Goal: Information Seeking & Learning: Learn about a topic

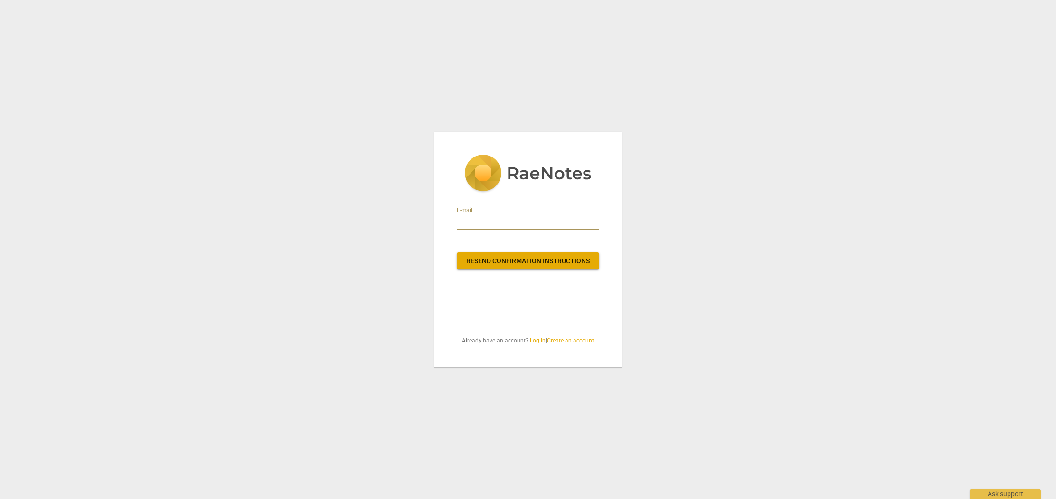
click at [490, 217] on input "email" at bounding box center [528, 222] width 142 height 15
type input "[PERSON_NAME][EMAIL_ADDRESS][DOMAIN_NAME]"
click at [535, 259] on span "Resend confirmation instructions" at bounding box center [527, 261] width 127 height 9
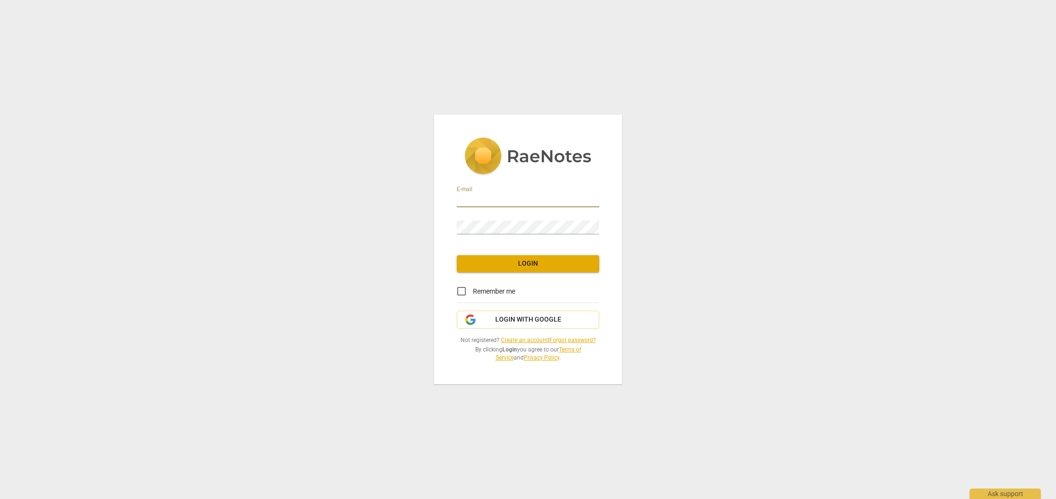
type input "[PERSON_NAME][EMAIL_ADDRESS][DOMAIN_NAME]"
click at [527, 265] on span "Login" at bounding box center [527, 263] width 127 height 9
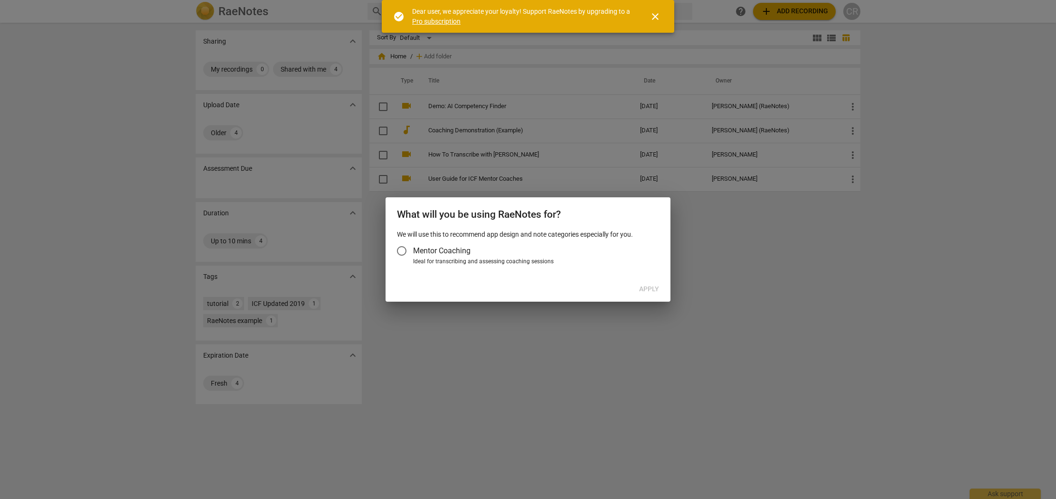
click at [404, 252] on input "Mentor Coaching" at bounding box center [401, 251] width 23 height 23
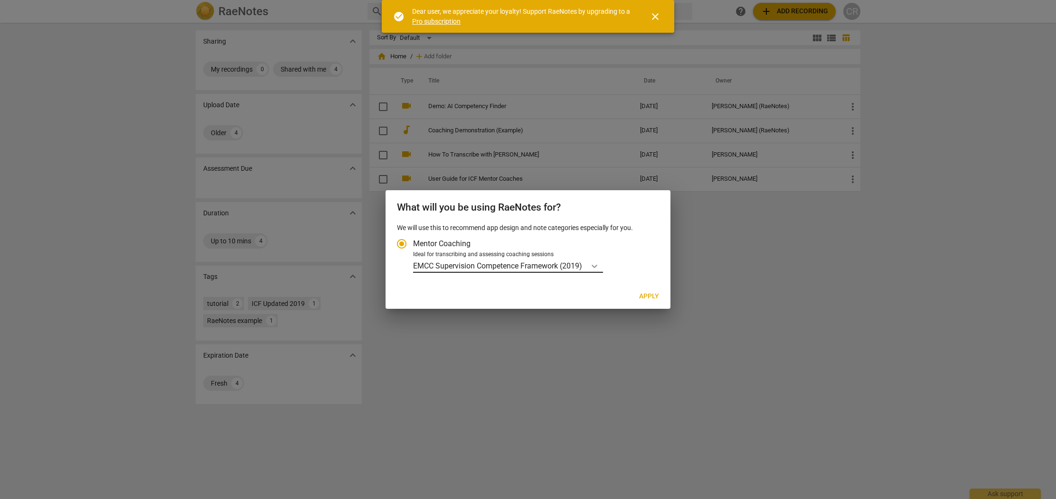
click at [596, 265] on icon "Account type" at bounding box center [594, 266] width 9 height 9
click at [0, 0] on input "Ideal for transcribing and assessing coaching sessions EMCC Supervision Compete…" at bounding box center [0, 0] width 0 height 0
click at [619, 258] on div "Ideal for transcribing and assessing coaching sessions" at bounding box center [534, 255] width 243 height 9
click at [0, 0] on input "Ideal for transcribing and assessing coaching sessions EMCC Supervision Compete…" at bounding box center [0, 0] width 0 height 0
click at [596, 265] on icon "Account type" at bounding box center [594, 266] width 9 height 9
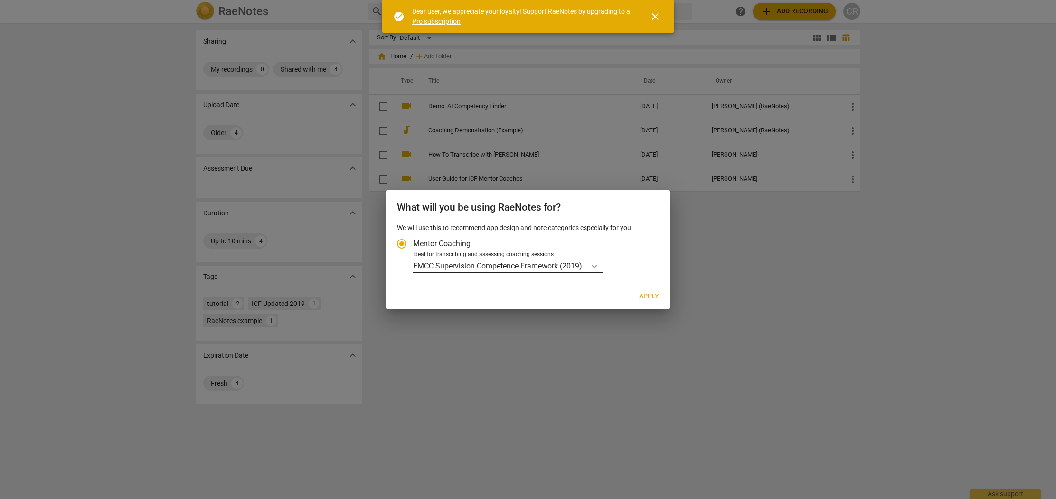
click at [0, 0] on input "Ideal for transcribing and assessing coaching sessions EMCC Supervision Compete…" at bounding box center [0, 0] width 0 height 0
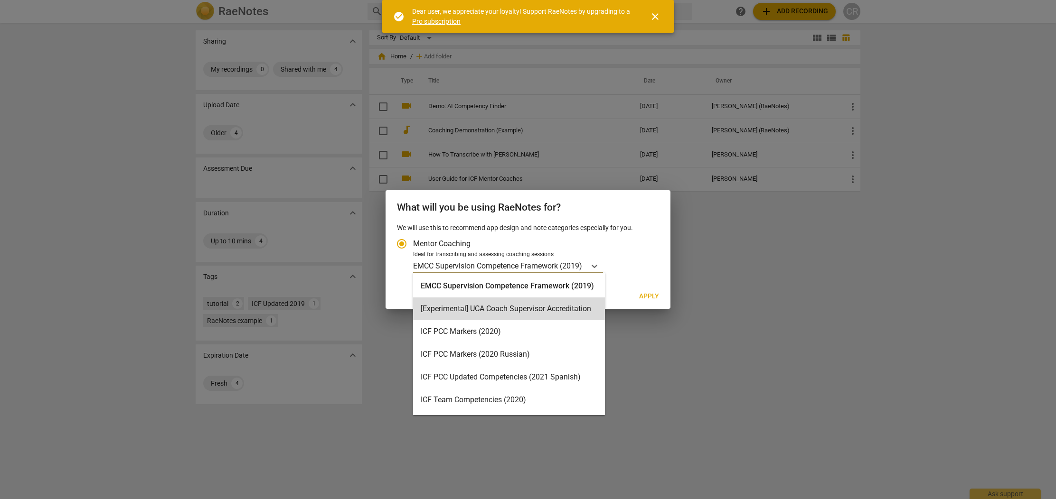
click at [652, 294] on span "Apply" at bounding box center [649, 296] width 20 height 9
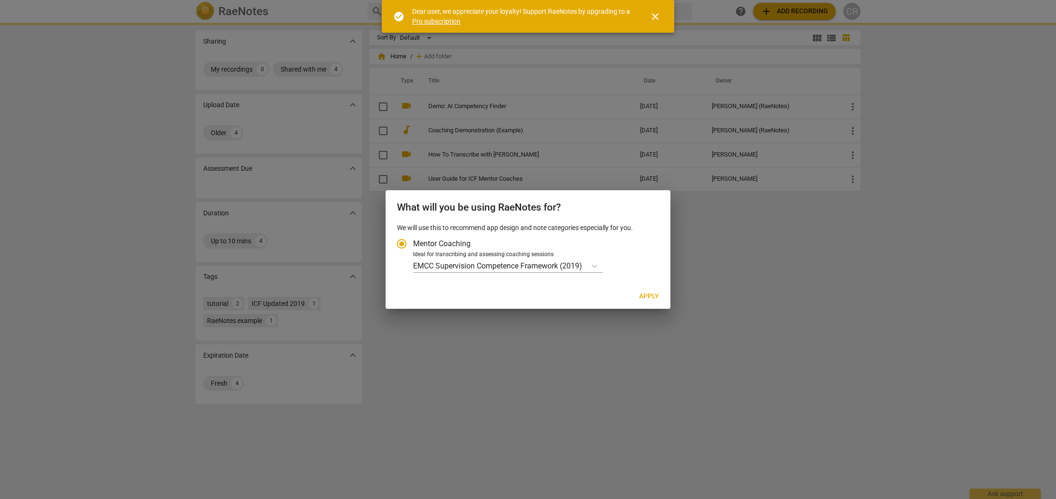
radio input "false"
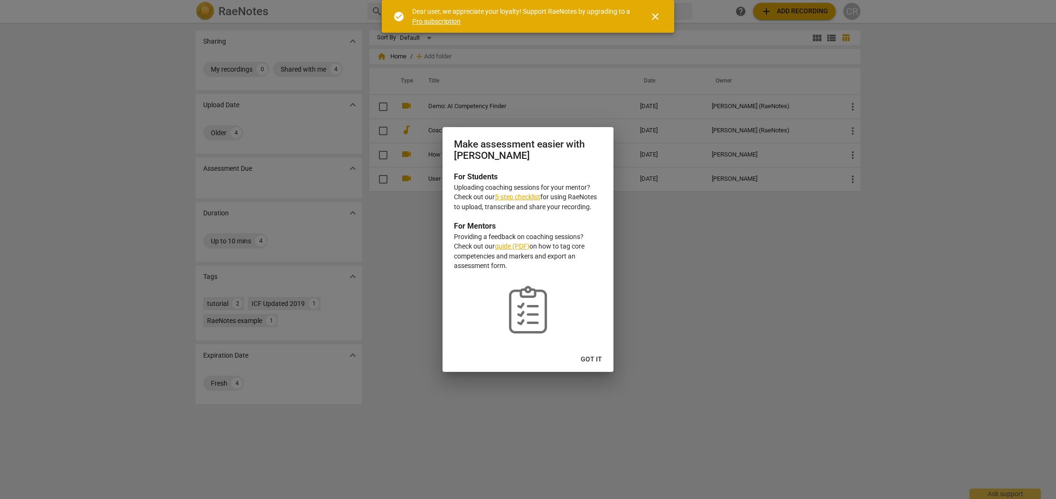
click at [517, 247] on link "guide (PDF)" at bounding box center [512, 247] width 35 height 8
click at [527, 199] on link "5-step checklist" at bounding box center [518, 197] width 46 height 8
click at [590, 358] on span "Got it" at bounding box center [591, 359] width 21 height 9
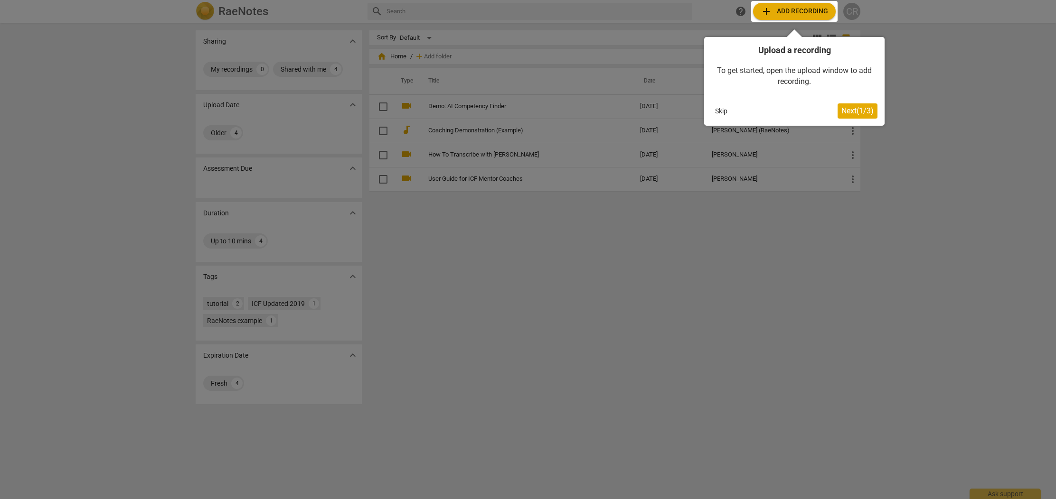
click at [856, 113] on span "Next ( 1 / 3 )" at bounding box center [857, 110] width 32 height 9
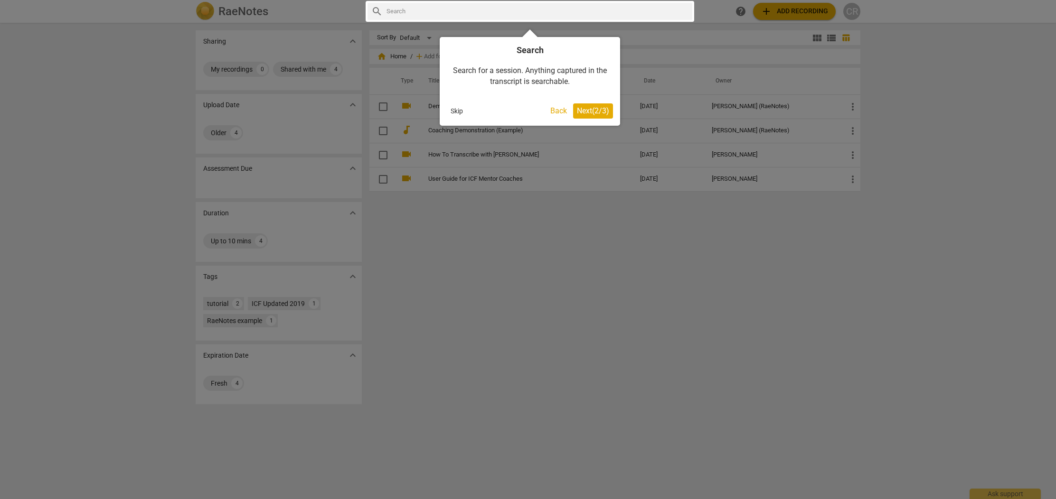
click at [598, 113] on span "Next ( 2 / 3 )" at bounding box center [593, 110] width 32 height 9
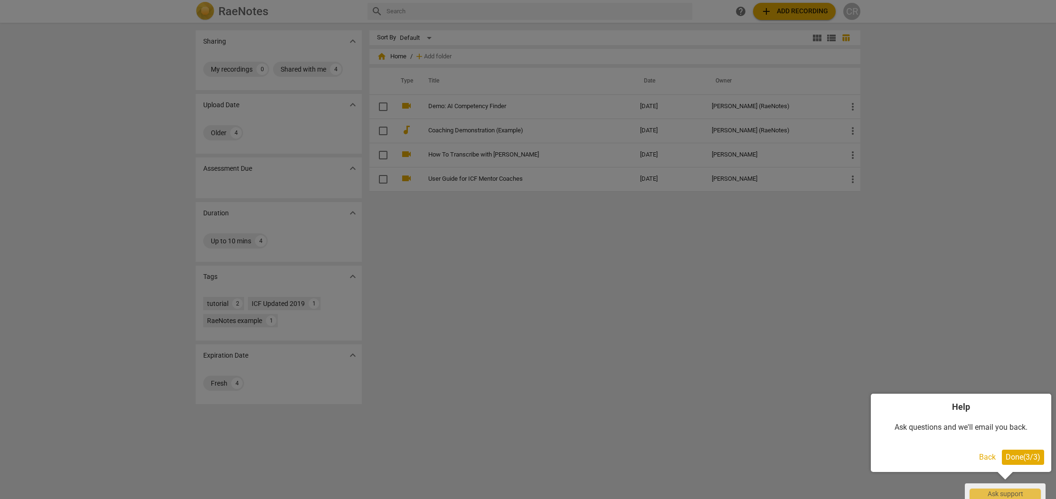
click at [1017, 456] on span "Done ( 3 / 3 )" at bounding box center [1023, 457] width 35 height 9
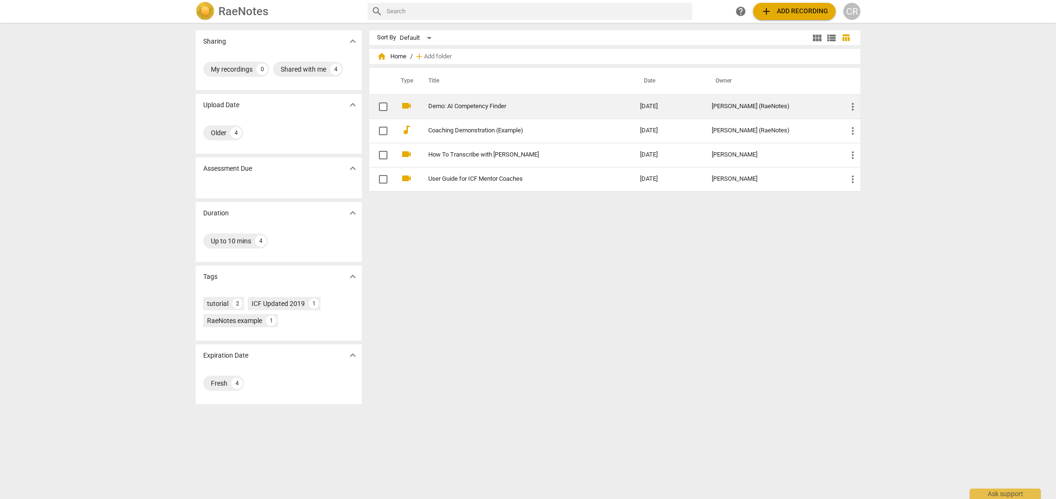
click at [456, 105] on link "Demo: AI Competency Finder" at bounding box center [517, 106] width 178 height 7
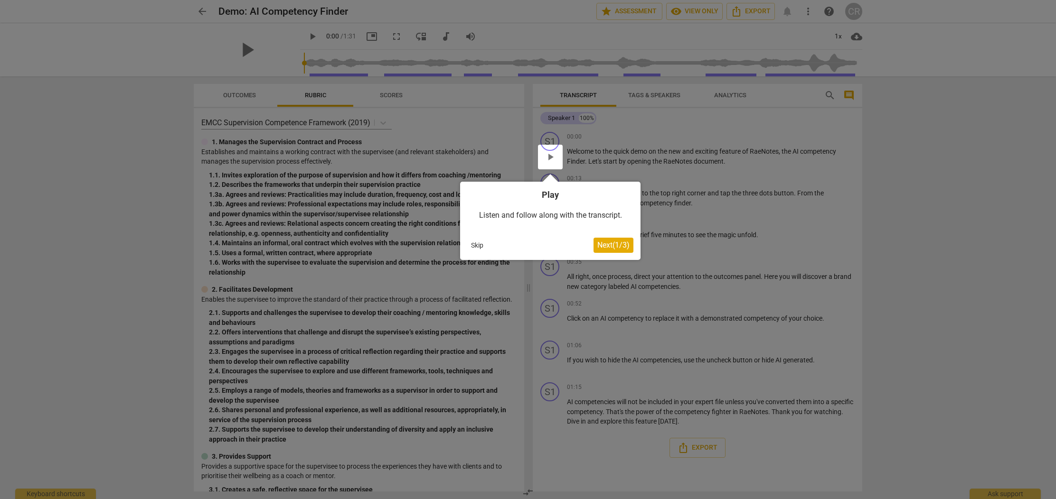
click at [605, 246] on span "Next ( 1 / 3 )" at bounding box center [613, 245] width 32 height 9
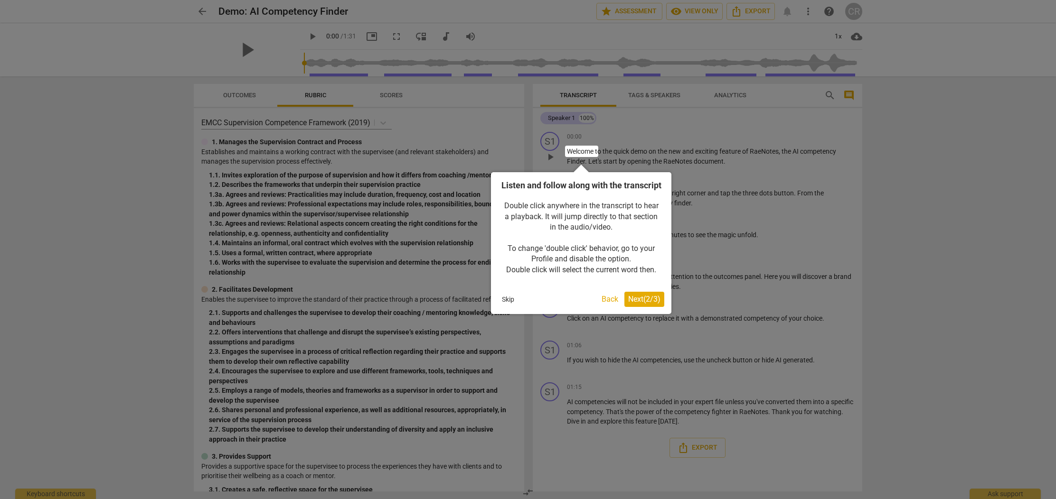
click at [635, 304] on span "Next ( 2 / 3 )" at bounding box center [644, 299] width 32 height 9
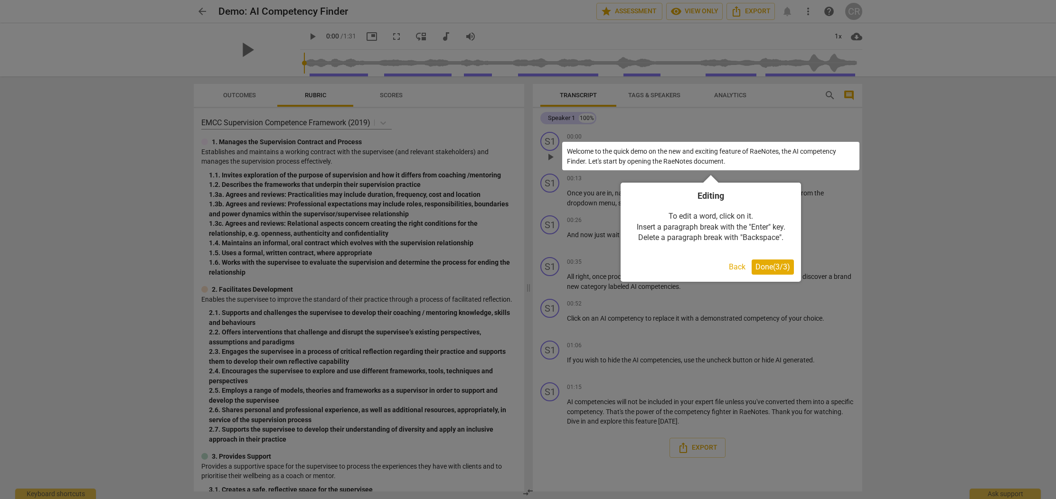
click at [768, 268] on span "Done ( 3 / 3 )" at bounding box center [772, 267] width 35 height 9
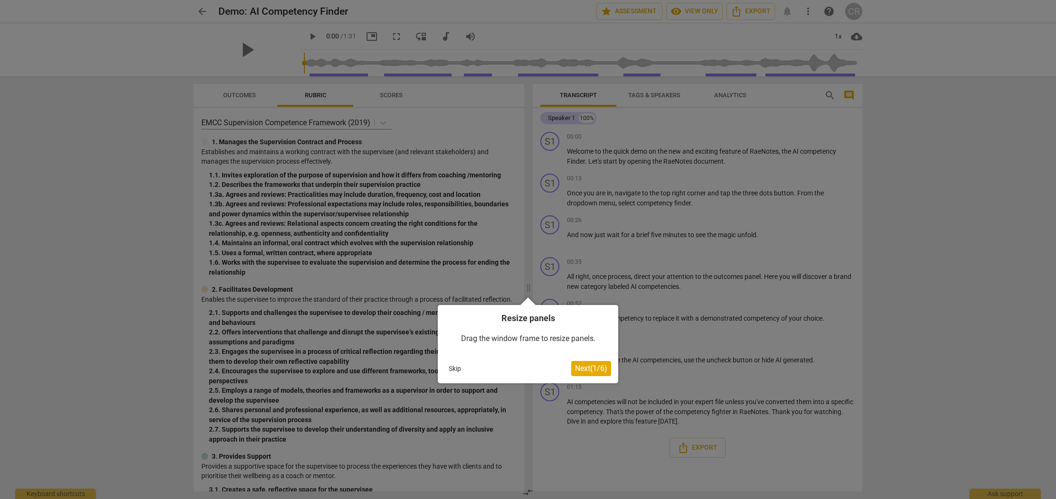
click at [594, 368] on span "Next ( 1 / 6 )" at bounding box center [591, 368] width 32 height 9
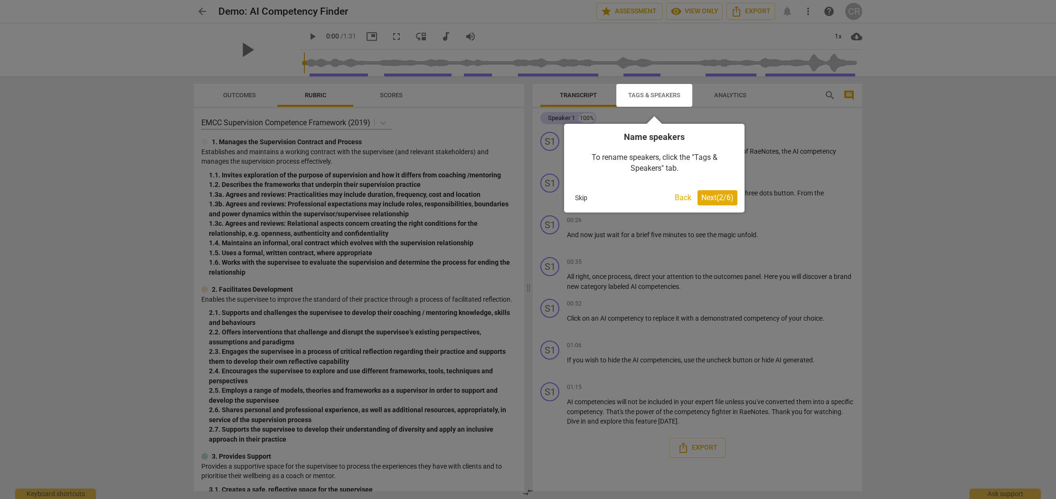
click at [723, 200] on span "Next ( 2 / 6 )" at bounding box center [717, 197] width 32 height 9
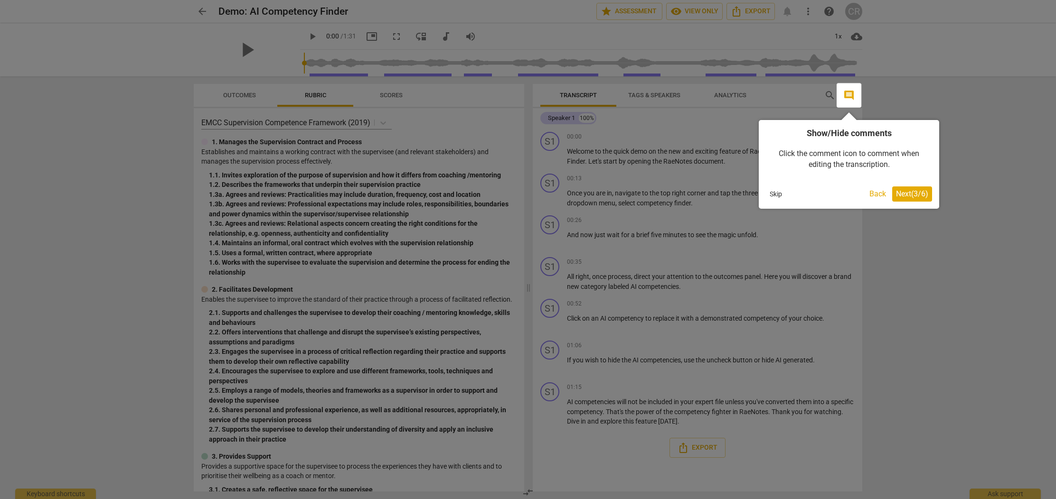
click at [907, 192] on span "Next ( 3 / 6 )" at bounding box center [912, 193] width 32 height 9
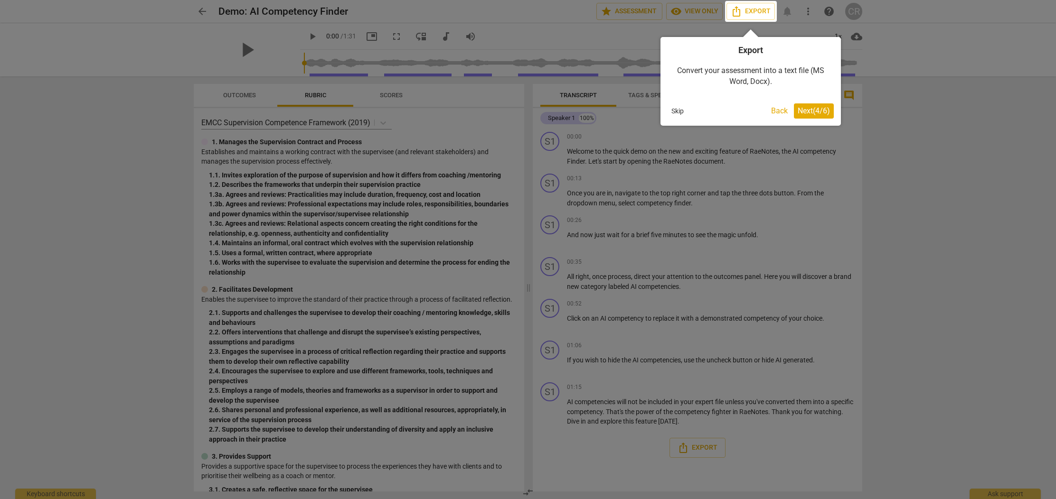
click at [811, 112] on span "Next ( 4 / 6 )" at bounding box center [814, 110] width 32 height 9
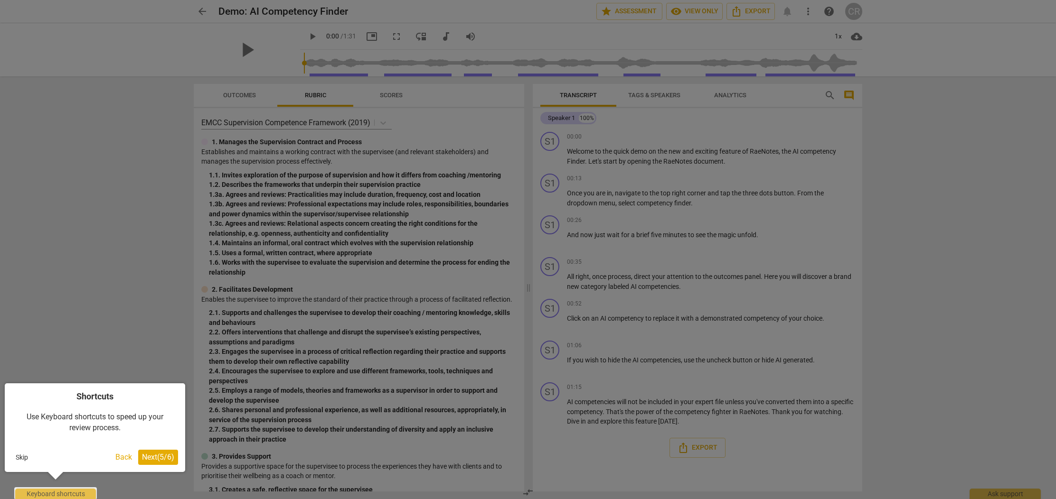
click at [162, 459] on span "Next ( 5 / 6 )" at bounding box center [158, 457] width 32 height 9
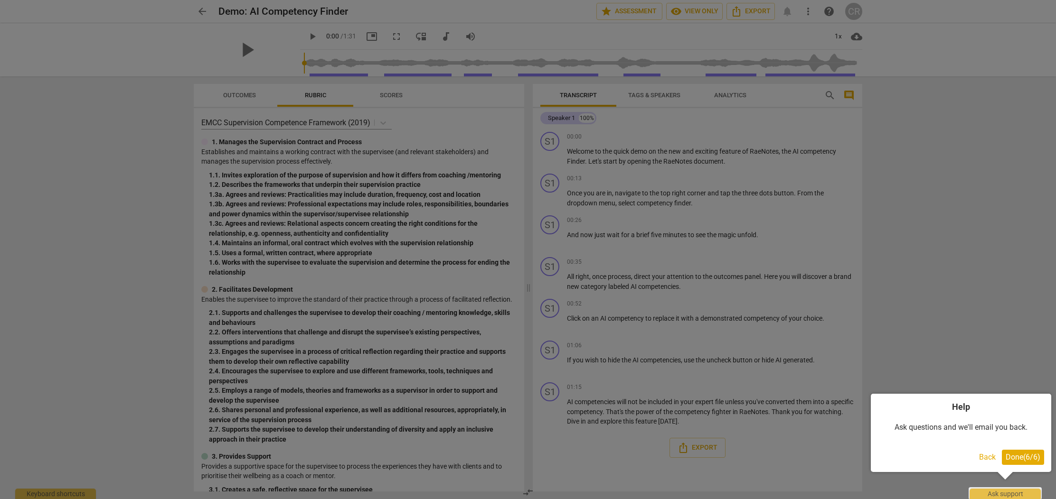
click at [1008, 456] on span "Done ( 6 / 6 )" at bounding box center [1023, 457] width 35 height 9
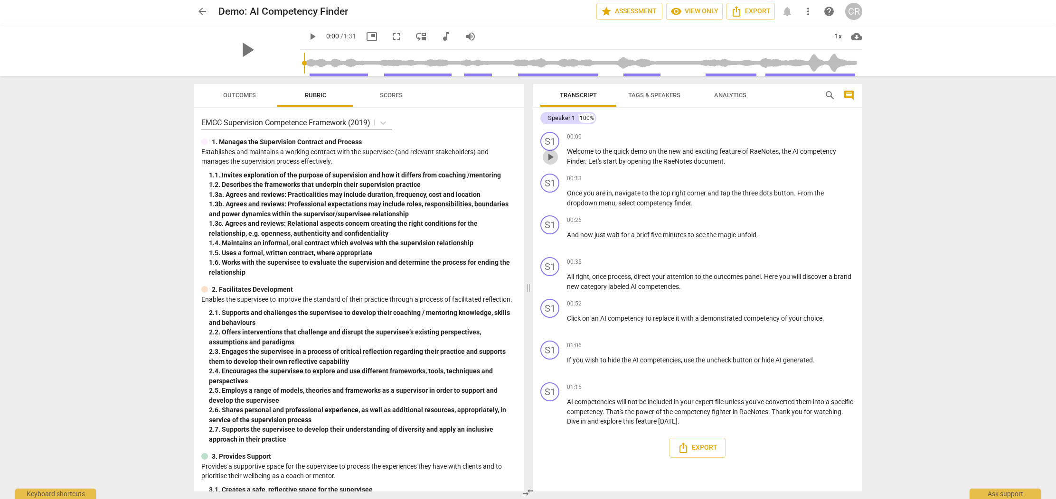
click at [552, 158] on span "play_arrow" at bounding box center [550, 156] width 11 height 11
click at [547, 199] on span "pause" at bounding box center [550, 198] width 11 height 11
click at [810, 13] on span "more_vert" at bounding box center [807, 11] width 11 height 11
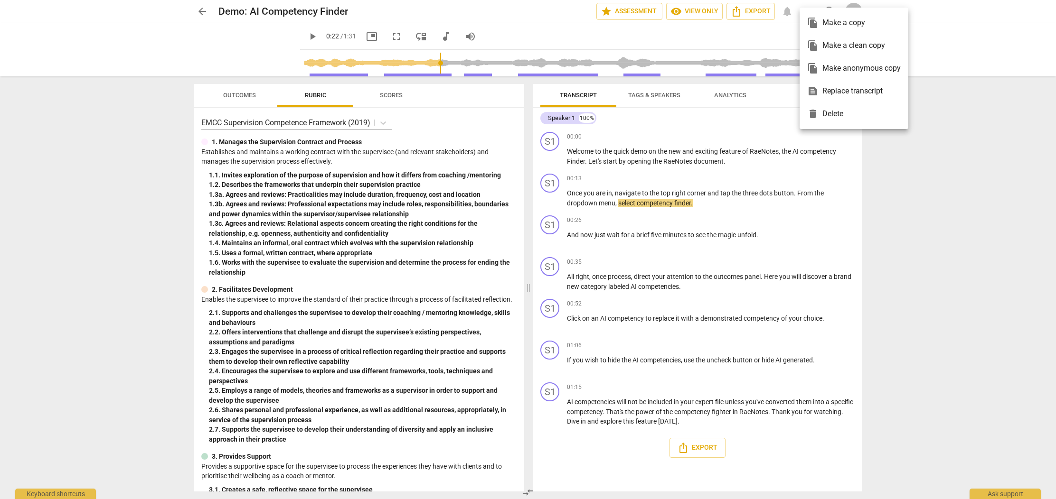
click at [615, 211] on div at bounding box center [528, 249] width 1056 height 499
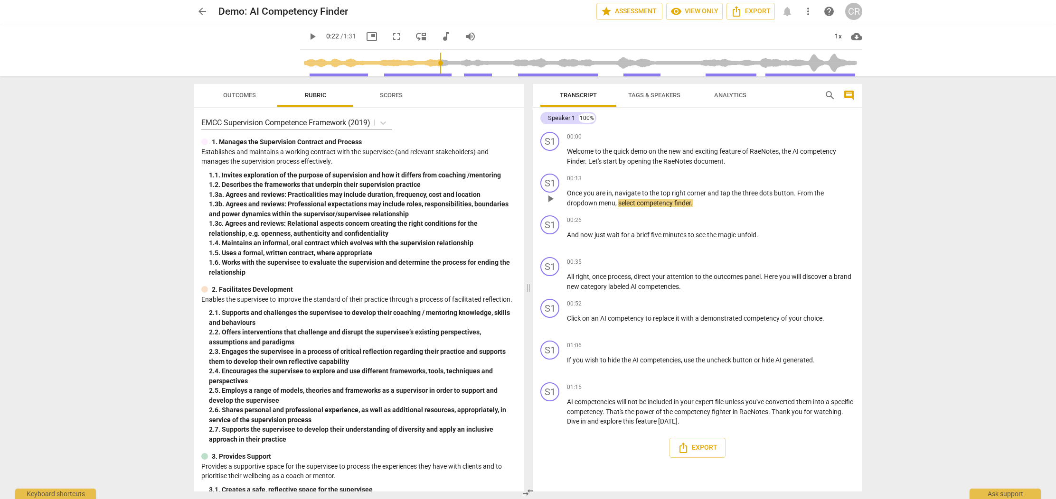
click at [552, 200] on span "play_arrow" at bounding box center [550, 198] width 11 height 11
click at [552, 200] on span "pause" at bounding box center [550, 198] width 11 height 11
type input "27"
click at [637, 10] on span "star Assessment" at bounding box center [629, 11] width 57 height 11
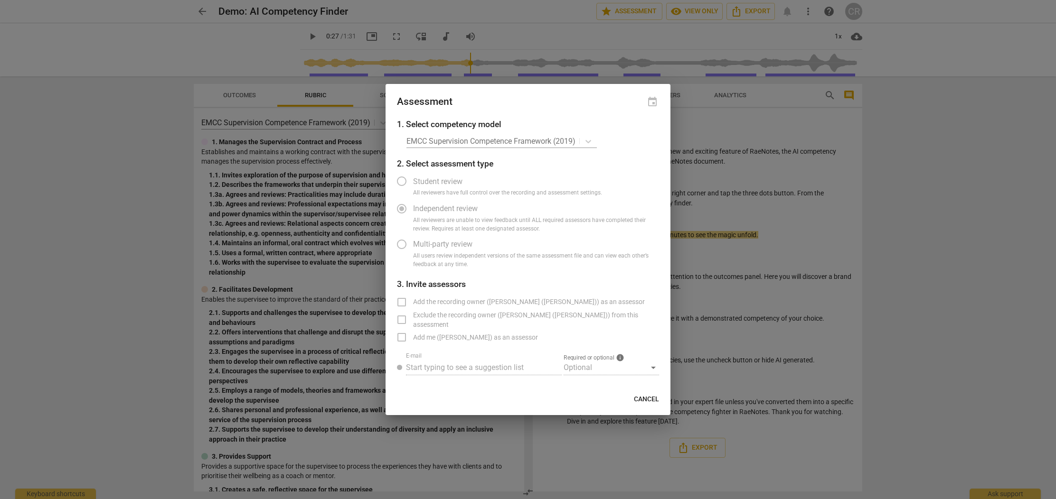
click at [591, 141] on div "EMCC Supervision Competence Framework (2019)" at bounding box center [532, 141] width 253 height 14
click at [558, 143] on div "EMCC Supervision Competence Framework (2019)" at bounding box center [532, 141] width 253 height 14
click at [649, 399] on span "Cancel" at bounding box center [646, 399] width 25 height 9
radio input "false"
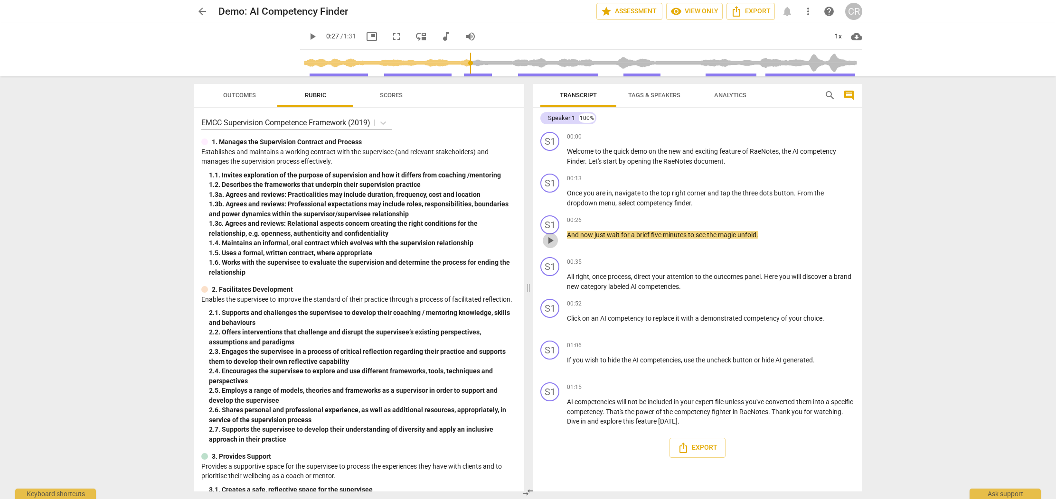
click at [549, 244] on span "play_arrow" at bounding box center [550, 240] width 11 height 11
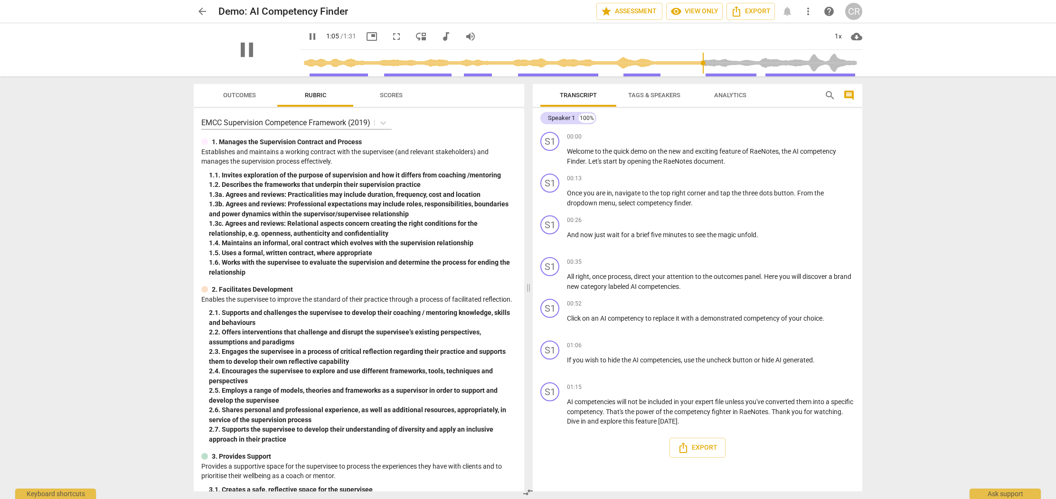
click at [259, 60] on div "pause" at bounding box center [247, 49] width 106 height 53
click at [246, 50] on span "pause" at bounding box center [247, 50] width 25 height 25
click at [246, 50] on span "play_arrow" at bounding box center [247, 50] width 25 height 25
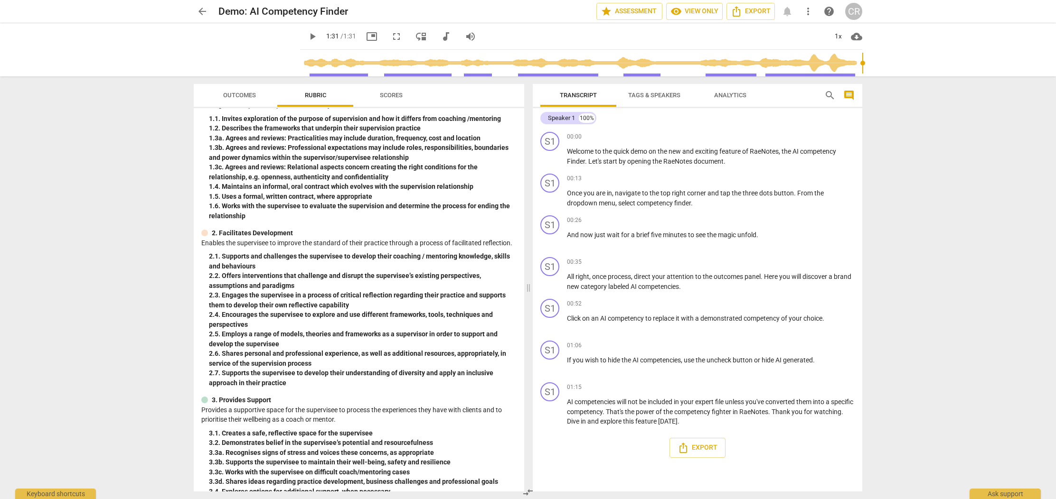
type input "91"
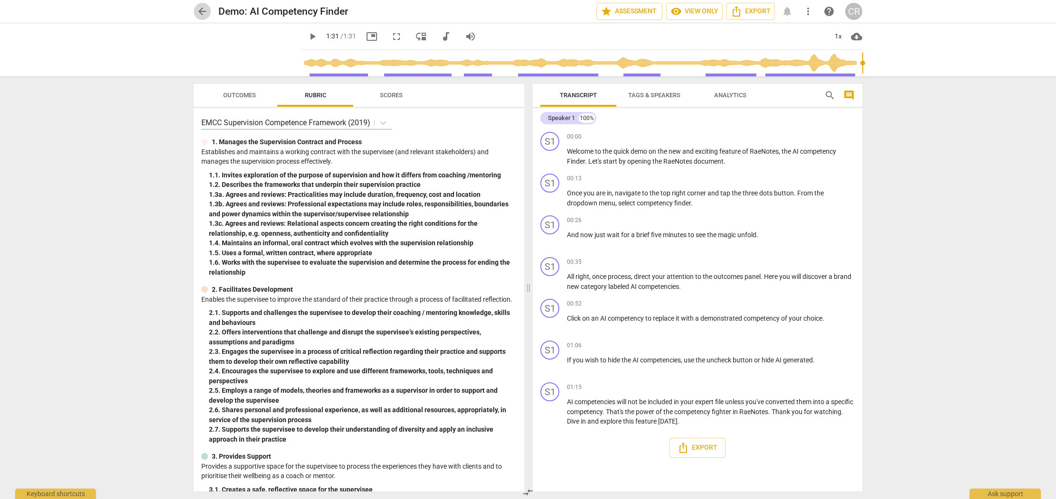
click at [203, 12] on span "arrow_back" at bounding box center [202, 11] width 11 height 11
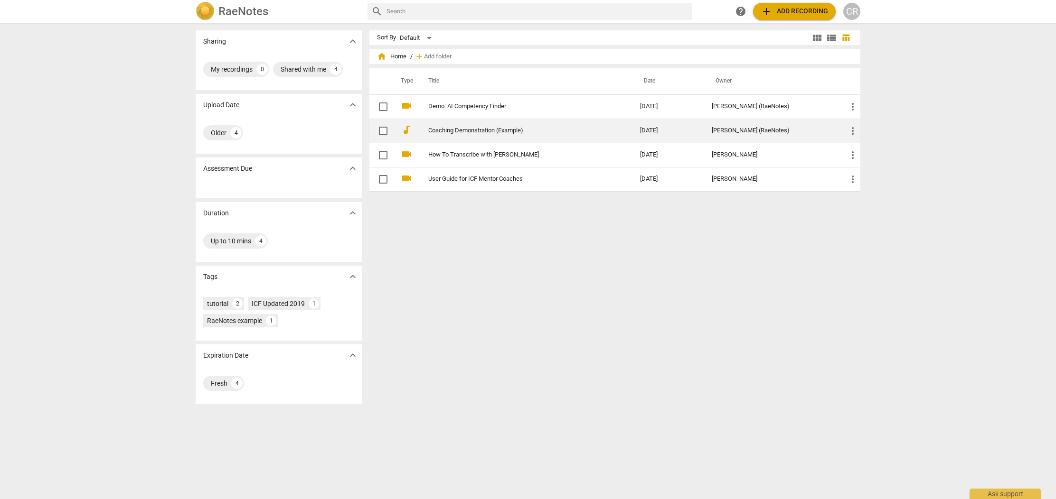
click at [469, 132] on link "Coaching Demonstration (Example)" at bounding box center [517, 130] width 178 height 7
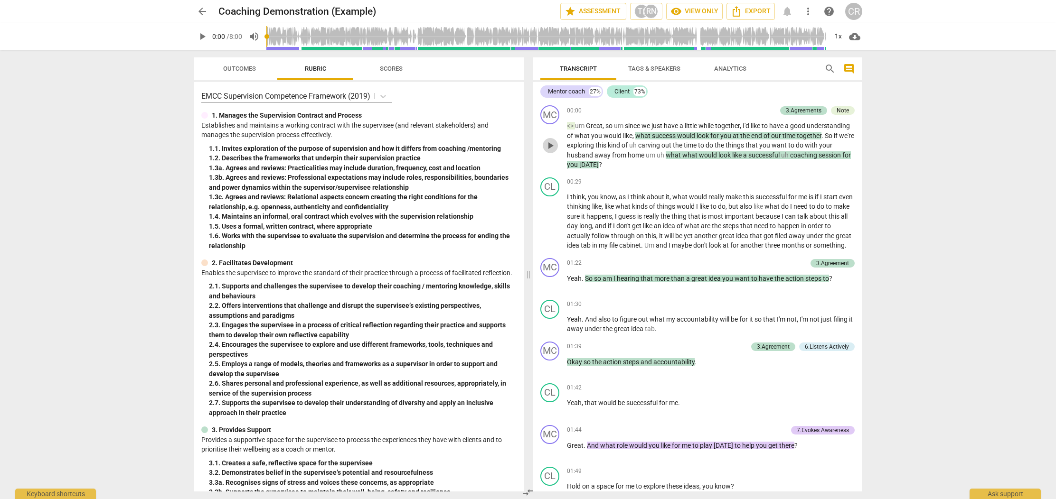
click at [549, 145] on span "play_arrow" at bounding box center [550, 145] width 11 height 11
click at [797, 140] on span "together" at bounding box center [809, 136] width 25 height 8
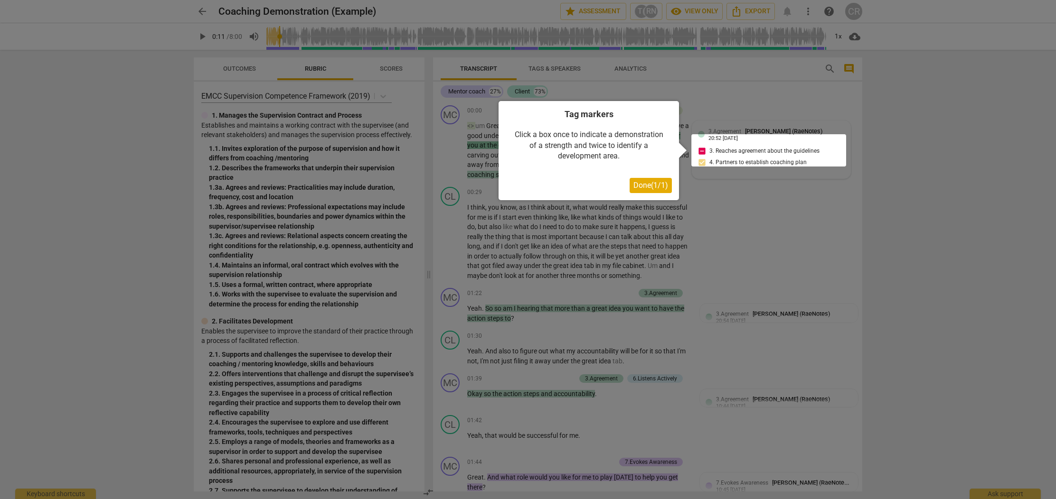
click at [644, 187] on span "Done ( 1 / 1 )" at bounding box center [650, 185] width 35 height 9
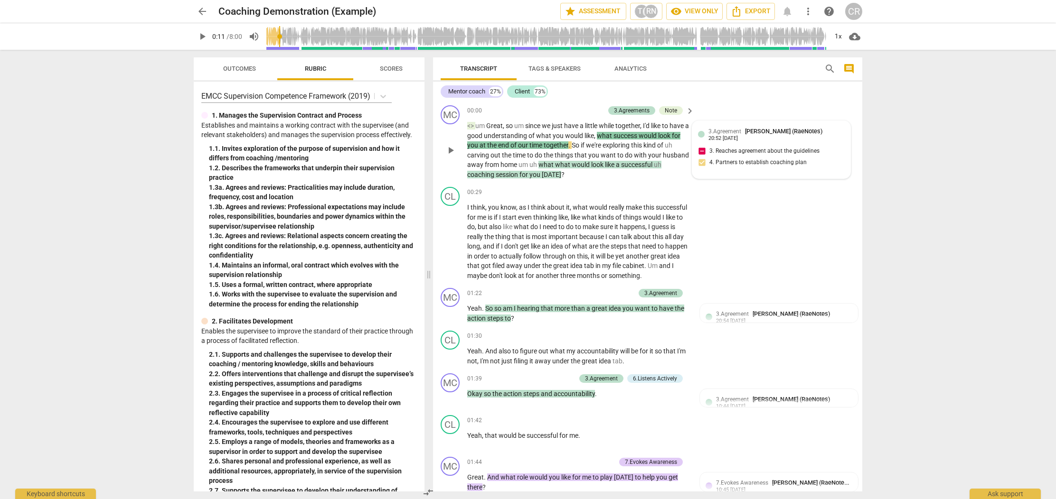
click at [759, 133] on span "[PERSON_NAME] (RaeNotes)" at bounding box center [783, 131] width 77 height 7
click at [448, 149] on span "play_arrow" at bounding box center [450, 150] width 11 height 11
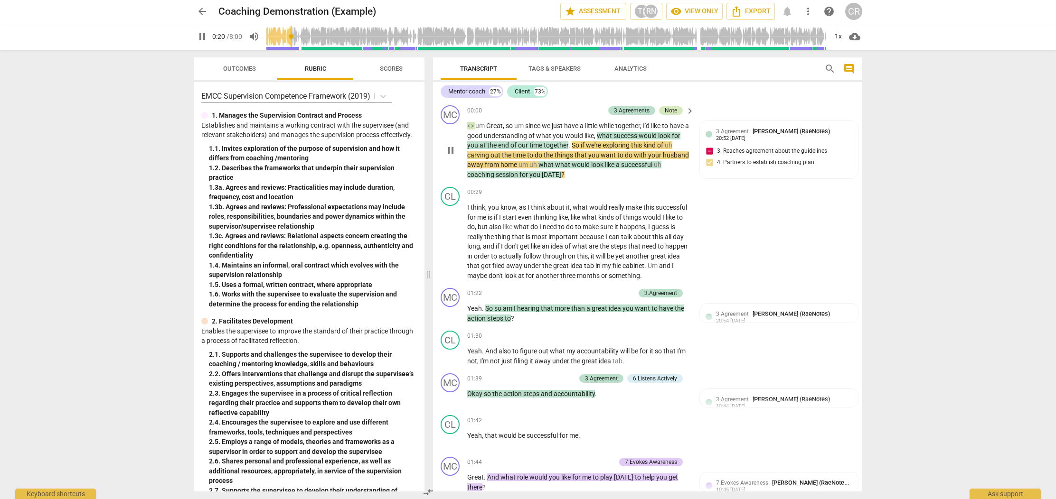
click at [672, 109] on div "Note" at bounding box center [671, 110] width 12 height 9
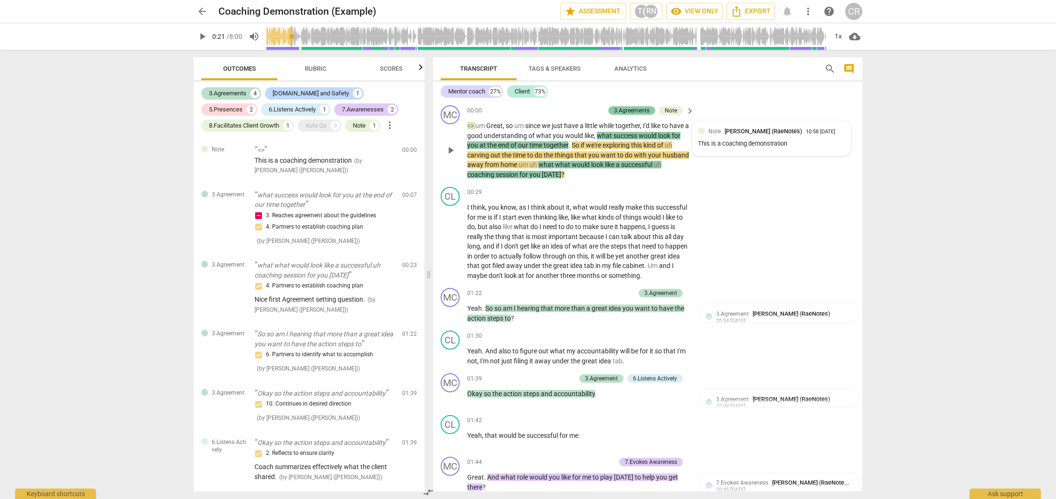
click at [636, 111] on div "3.Agreements" at bounding box center [632, 110] width 36 height 9
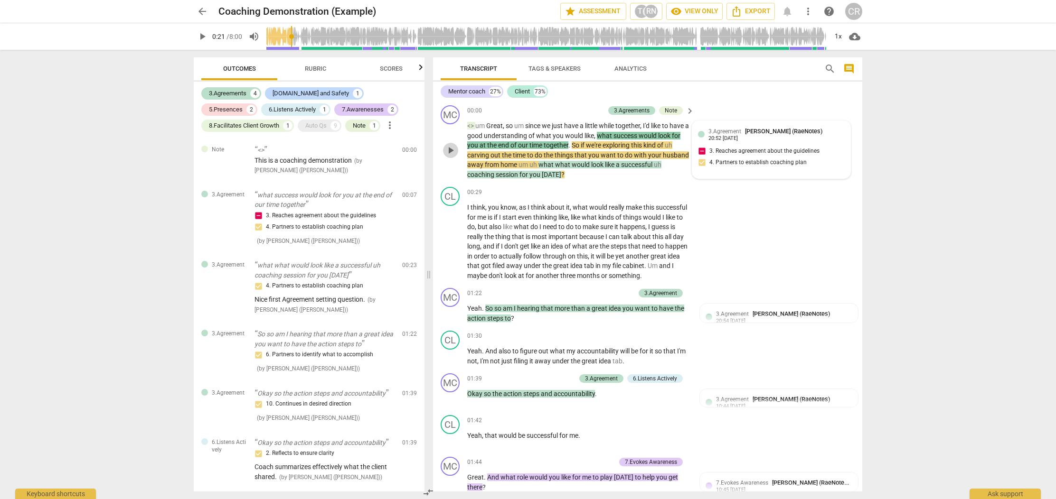
click at [451, 151] on span "play_arrow" at bounding box center [450, 150] width 11 height 11
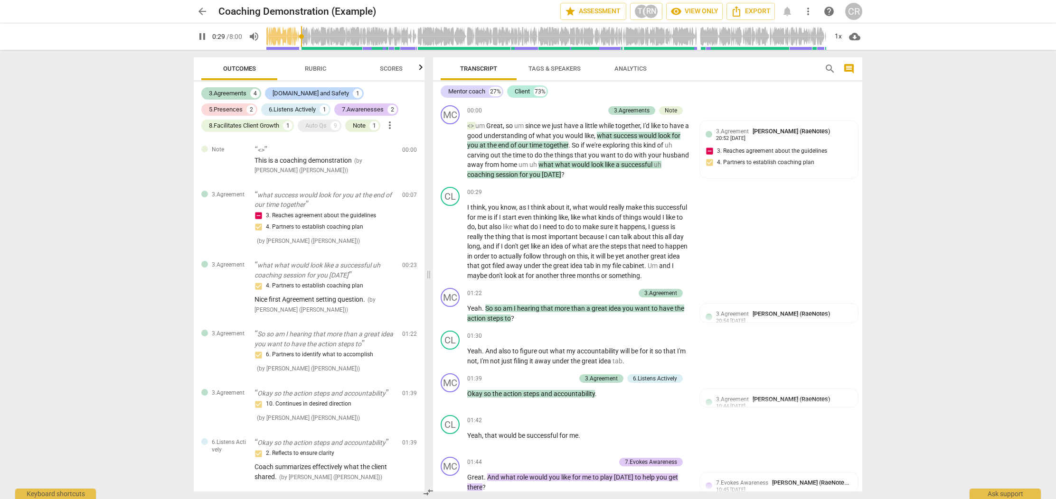
click at [312, 66] on span "Rubric" at bounding box center [315, 68] width 21 height 7
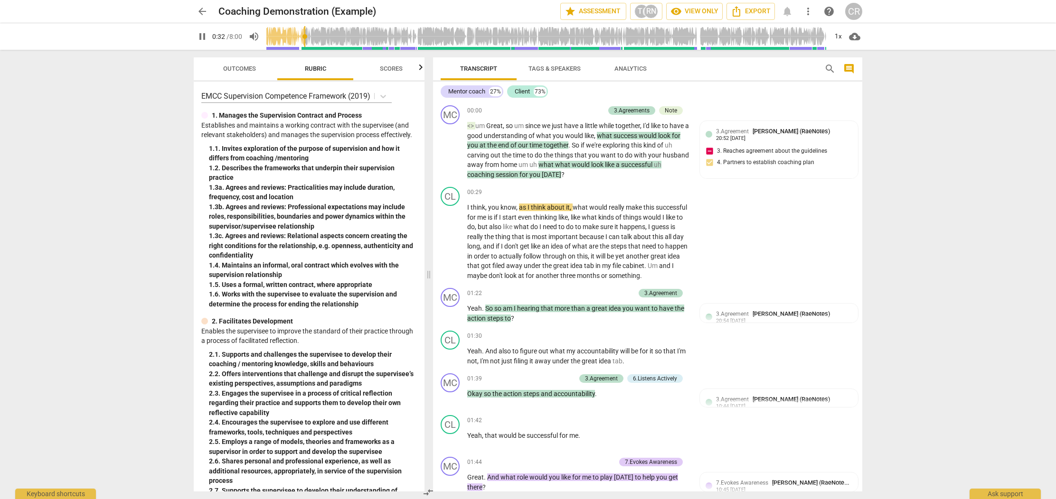
click at [396, 68] on span "Scores" at bounding box center [391, 68] width 23 height 7
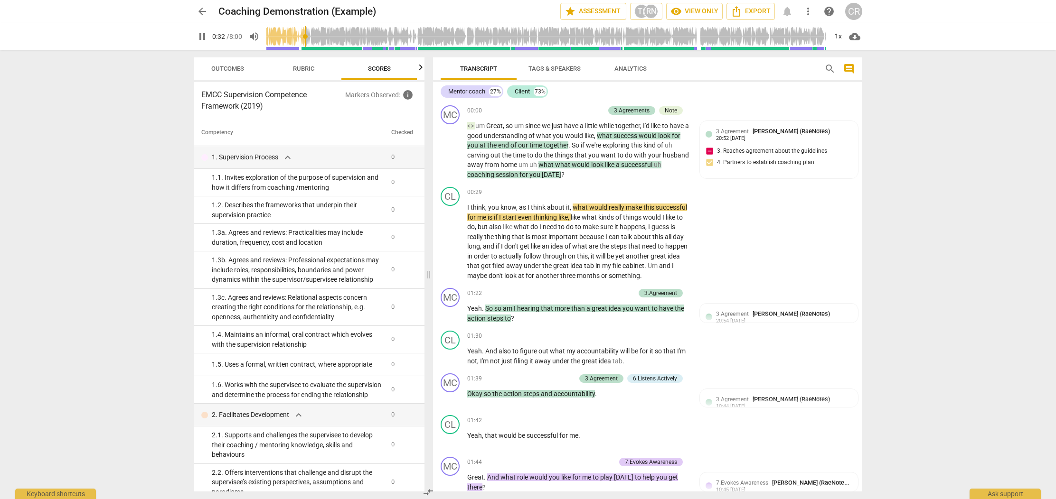
scroll to position [0, 12]
click at [228, 69] on span "Outcomes" at bounding box center [227, 68] width 33 height 7
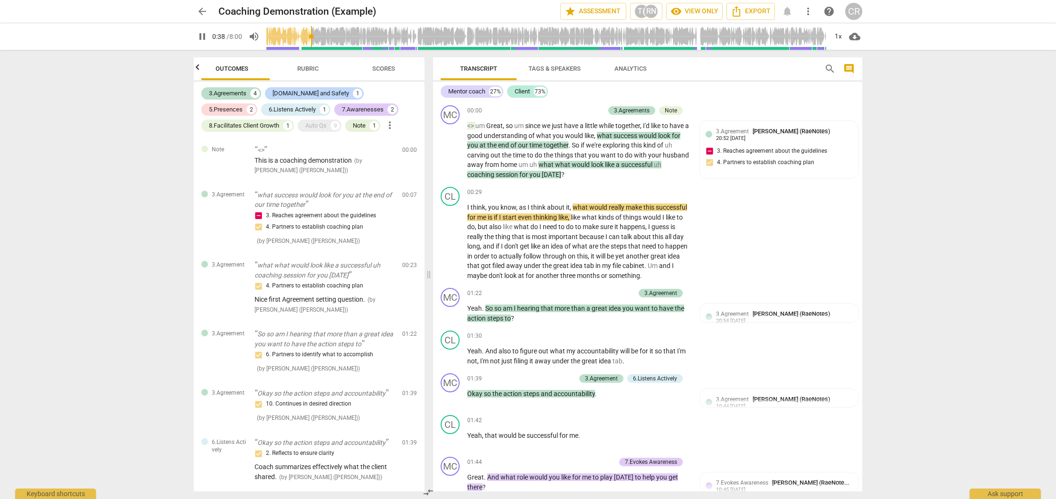
scroll to position [0, 0]
click at [688, 191] on span "keyboard_arrow_right" at bounding box center [689, 192] width 11 height 11
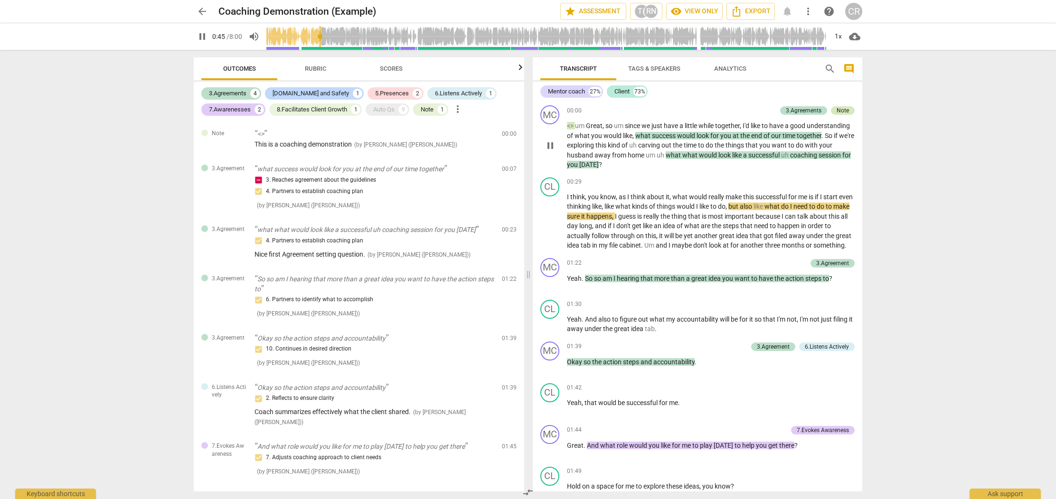
click at [841, 111] on div "Note" at bounding box center [843, 110] width 12 height 9
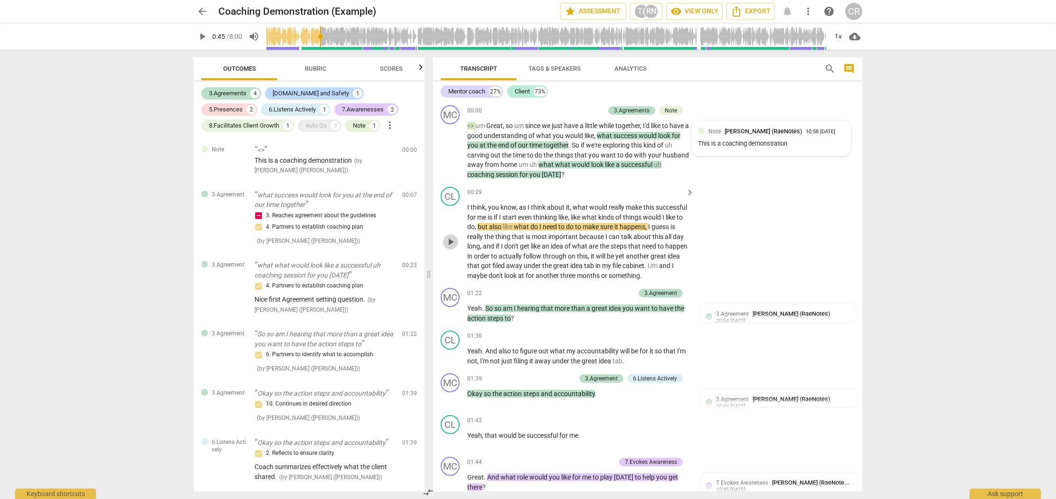
click at [453, 246] on span "play_arrow" at bounding box center [450, 241] width 11 height 11
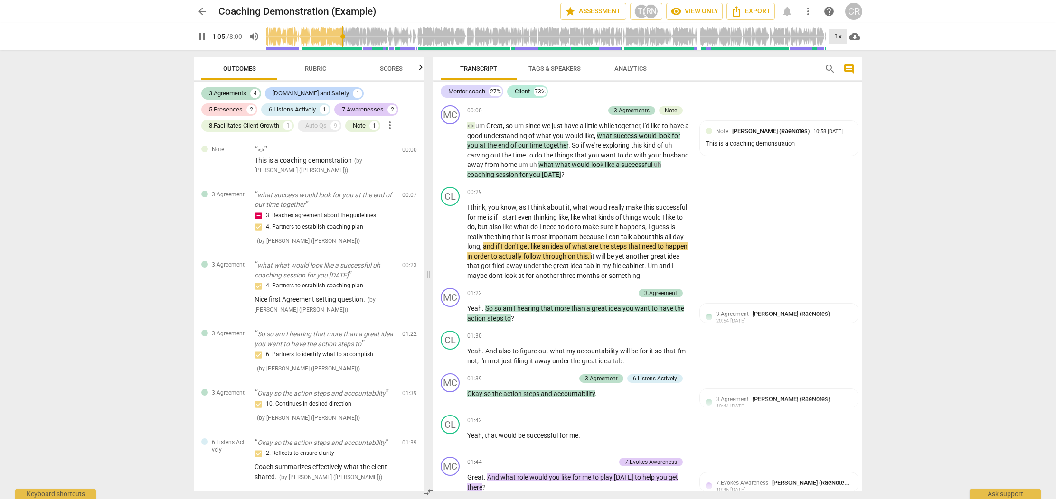
click at [839, 35] on div "1x" at bounding box center [838, 36] width 18 height 15
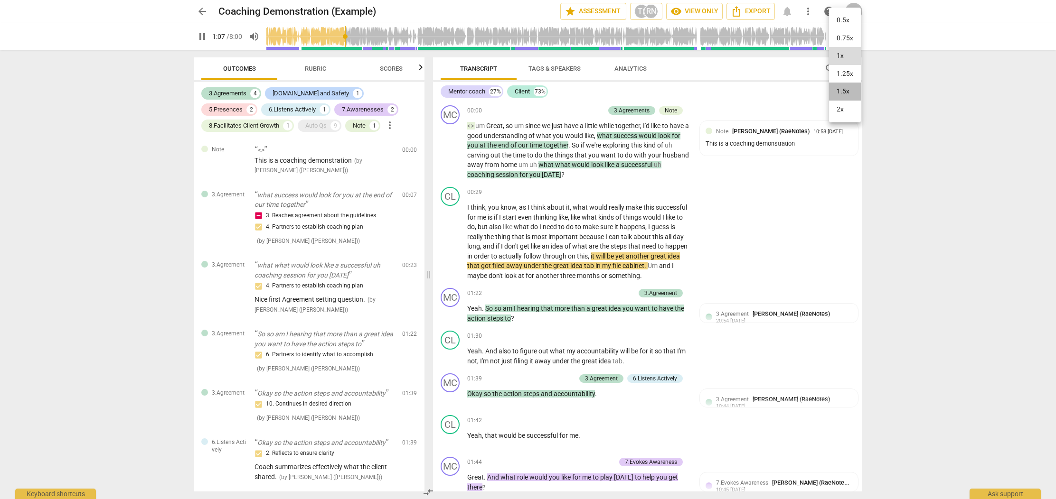
click at [847, 91] on li "1.5x" at bounding box center [845, 92] width 32 height 18
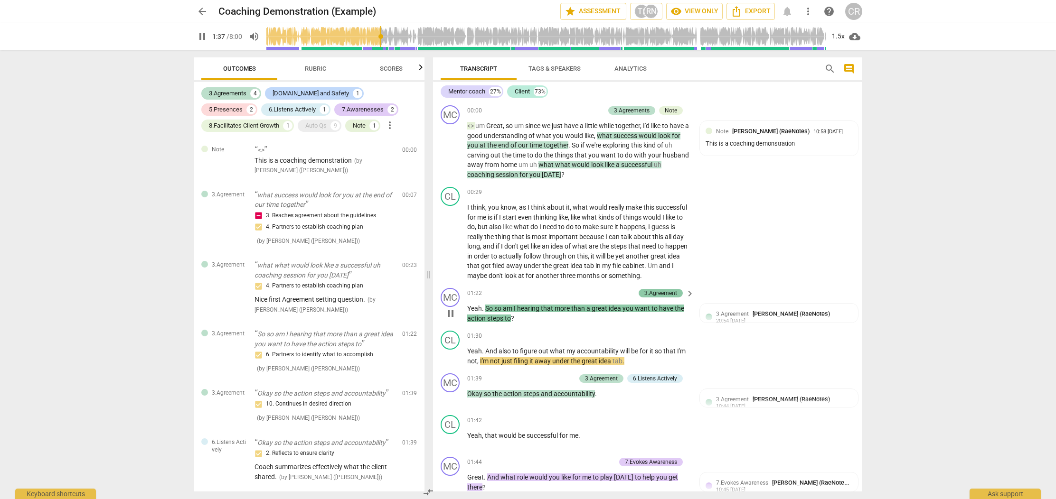
click at [663, 298] on div "3.Agreement" at bounding box center [660, 293] width 33 height 9
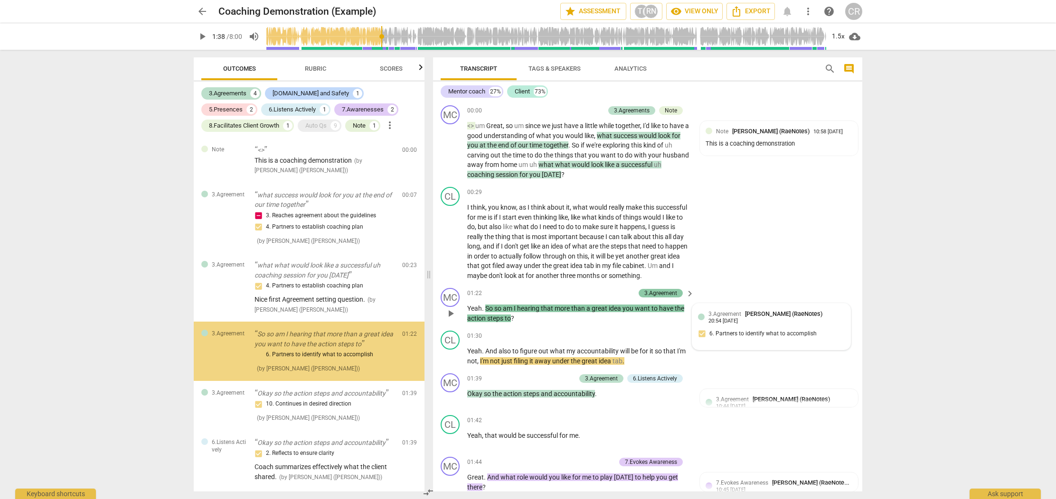
scroll to position [34, 0]
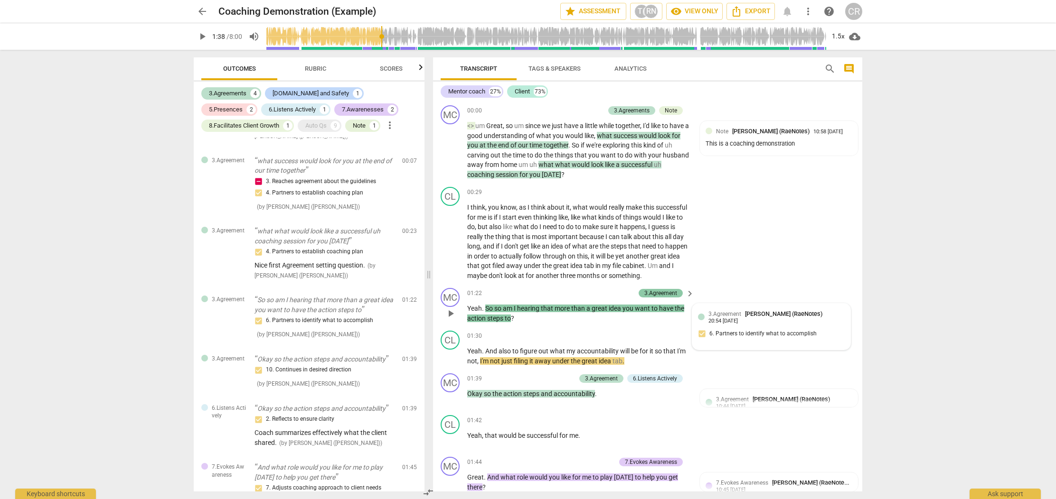
click at [663, 298] on div "3.Agreement" at bounding box center [660, 293] width 33 height 9
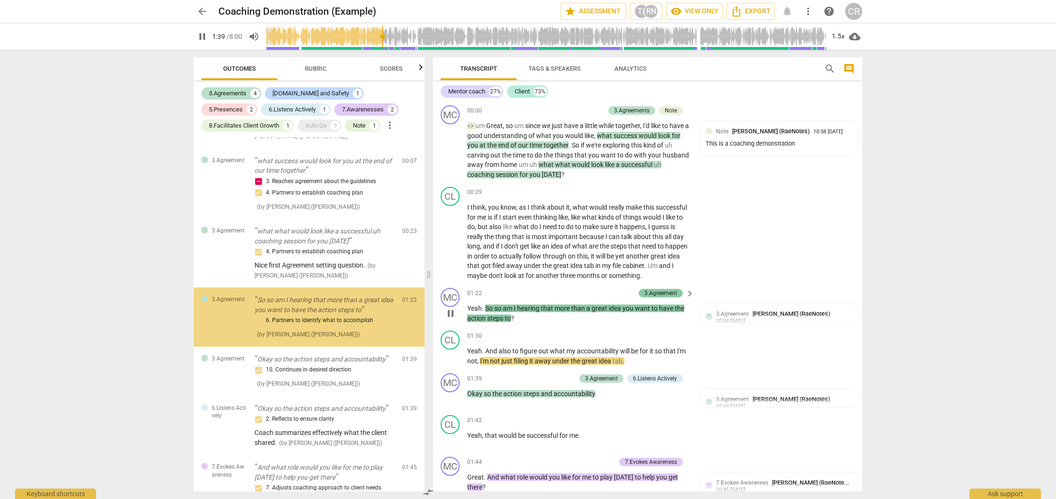
click at [663, 298] on div "3.Agreement" at bounding box center [660, 293] width 33 height 9
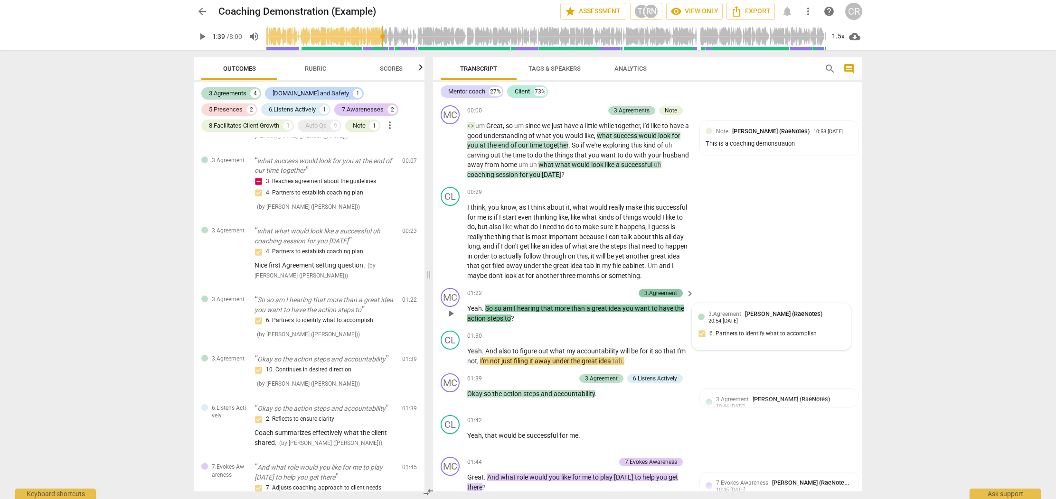
click at [663, 298] on div "3.Agreement" at bounding box center [660, 293] width 33 height 9
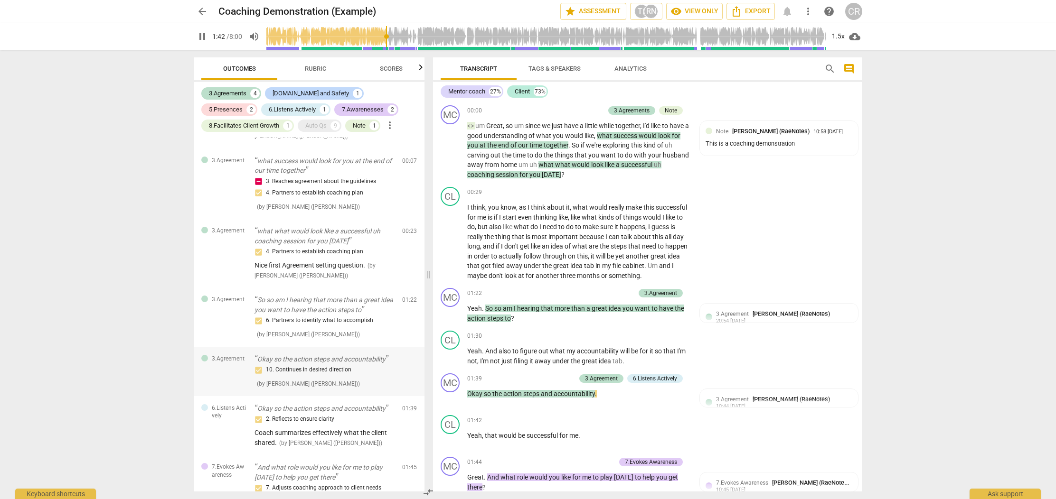
click at [291, 365] on div "10. Continues in desired direction" at bounding box center [324, 370] width 140 height 11
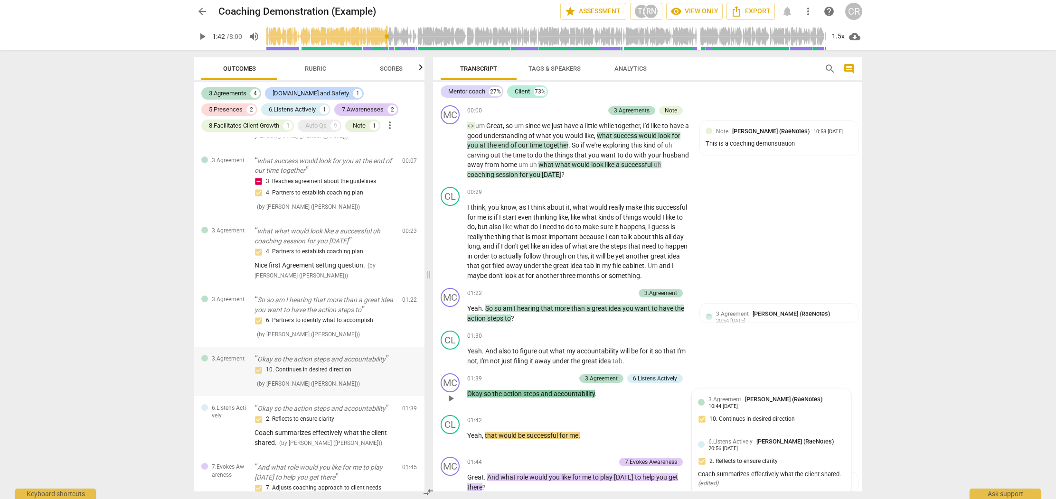
click at [295, 358] on p "Okay so the action steps and accountability" at bounding box center [324, 360] width 140 height 10
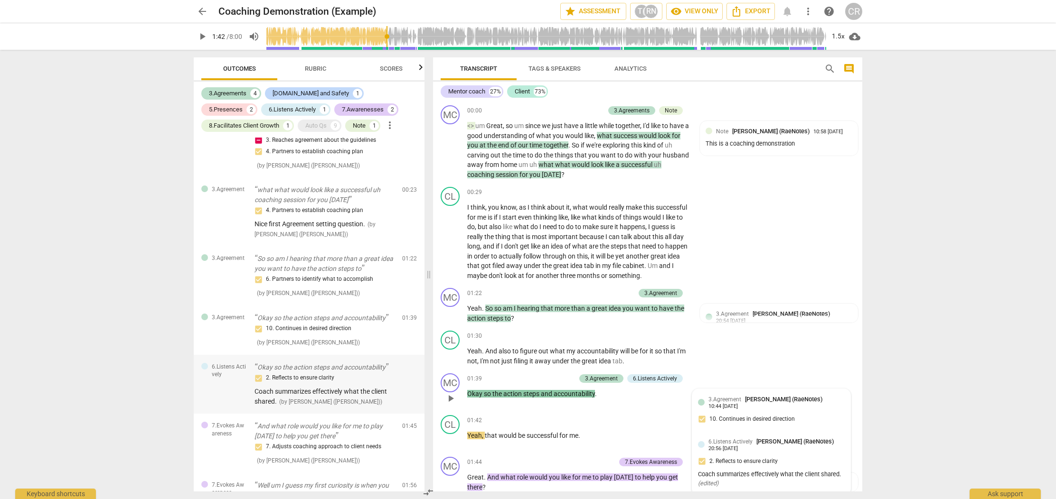
scroll to position [80, 0]
click at [323, 375] on div "2. Reflects to ensure clarity" at bounding box center [324, 373] width 140 height 11
type input "103"
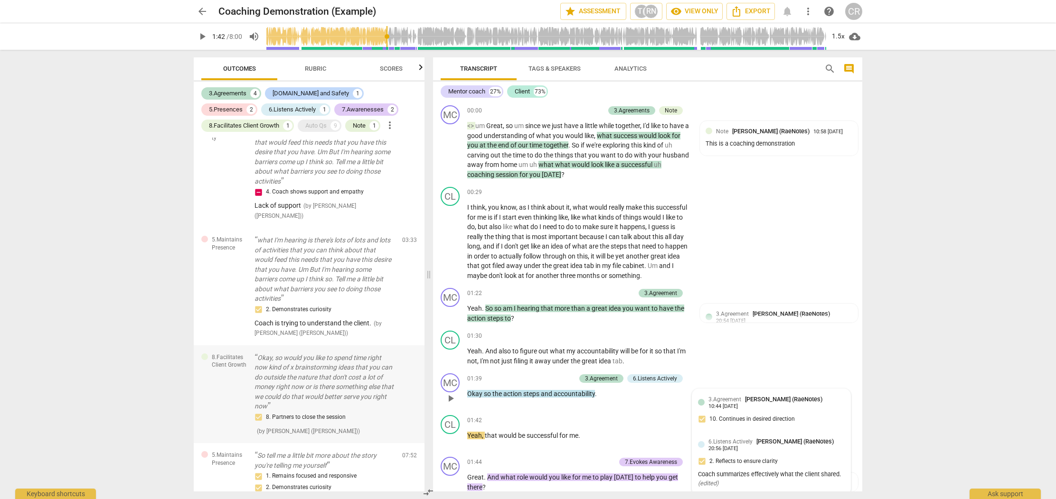
scroll to position [0, 0]
click at [203, 10] on span "arrow_back" at bounding box center [202, 11] width 11 height 11
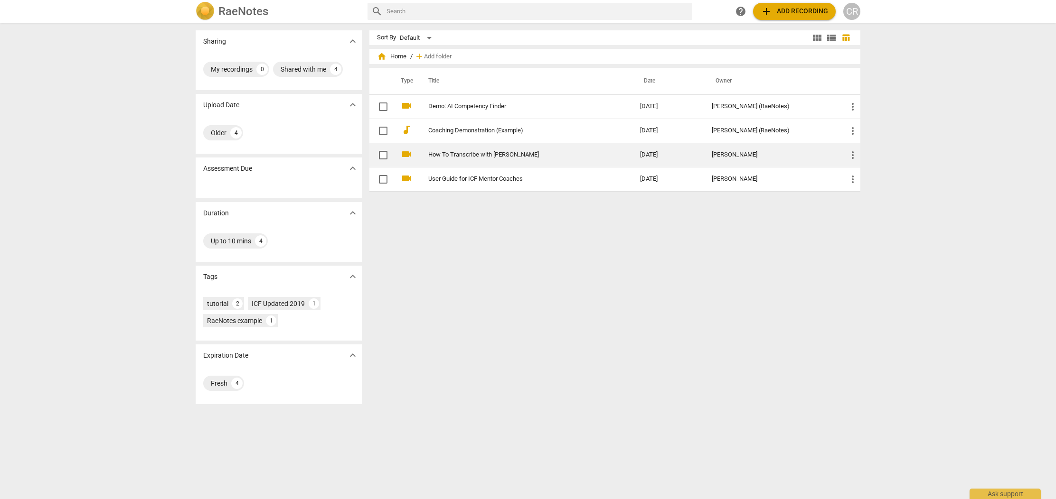
click at [472, 156] on link "How To Transcribe with [PERSON_NAME]" at bounding box center [517, 154] width 178 height 7
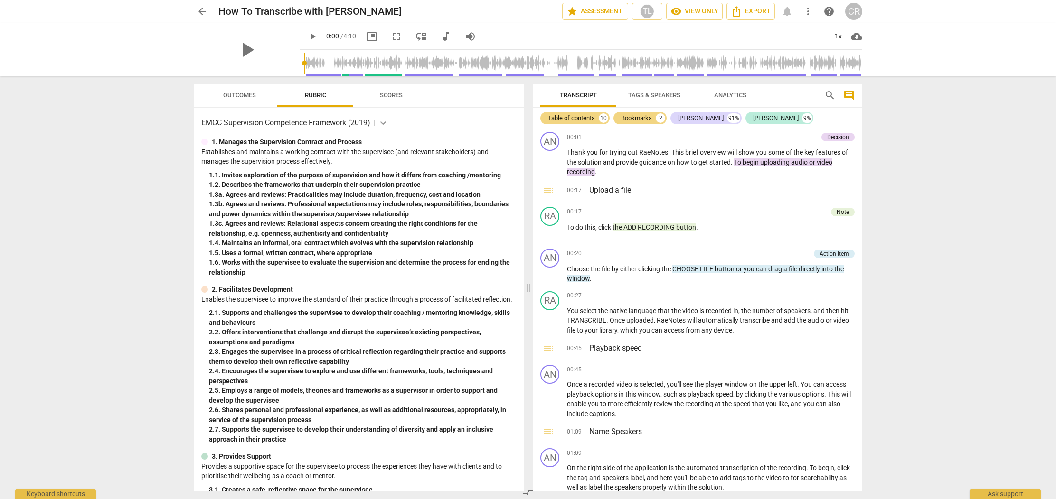
click at [385, 123] on icon at bounding box center [382, 122] width 9 height 9
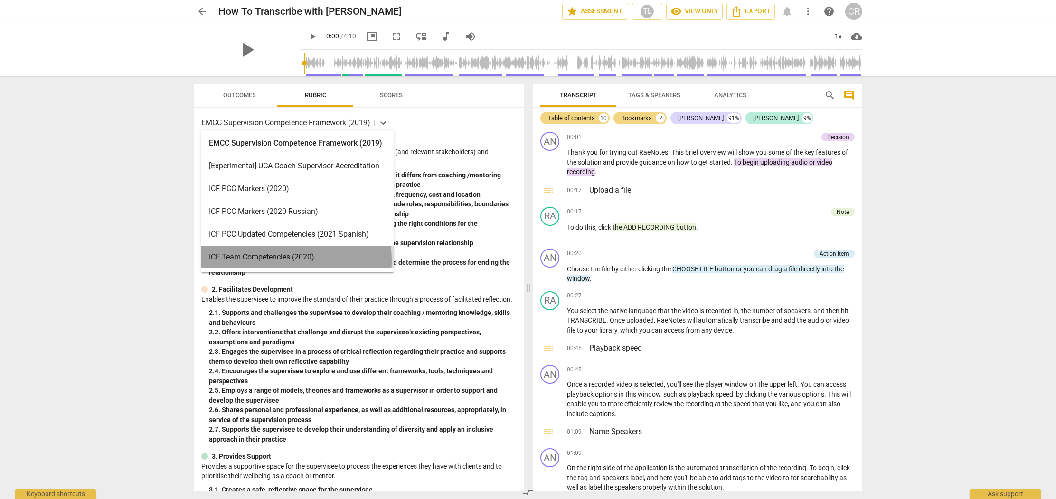
drag, startPoint x: 273, startPoint y: 261, endPoint x: 516, endPoint y: 255, distance: 243.2
click at [273, 261] on div "ICF Team Competencies (2020)" at bounding box center [297, 257] width 192 height 23
